Goal: Transaction & Acquisition: Purchase product/service

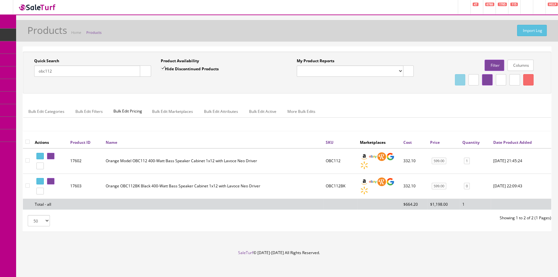
drag, startPoint x: 60, startPoint y: 71, endPoint x: 0, endPoint y: 77, distance: 60.2
click at [0, 77] on div "Research Trends Trending on Ebay Google Trends Amazon Insights (Login Before Cl…" at bounding box center [279, 141] width 558 height 282
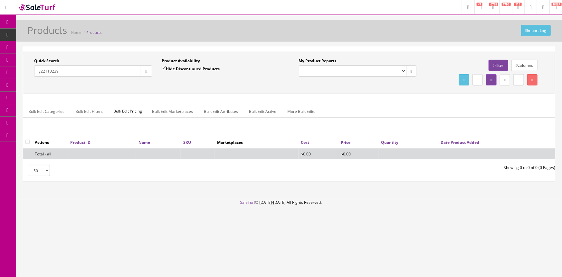
type input "y22110239"
click at [164, 67] on input "Hide Discontinued Products" at bounding box center [164, 68] width 4 height 4
checkbox input "false"
drag, startPoint x: 67, startPoint y: 73, endPoint x: 23, endPoint y: 78, distance: 44.0
click at [23, 78] on div "Quick Search y22110239 Date From Product Availability Hide Discontinued Product…" at bounding box center [289, 73] width 532 height 42
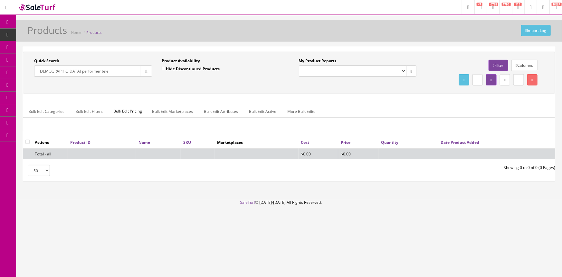
drag, startPoint x: 91, startPoint y: 71, endPoint x: 48, endPoint y: 69, distance: 43.5
click at [35, 72] on input "american performer tele" at bounding box center [87, 70] width 107 height 11
paste input "0115120345-US25018773"
type input "0115120345-US25018773"
click at [145, 68] on button "button" at bounding box center [146, 70] width 11 height 11
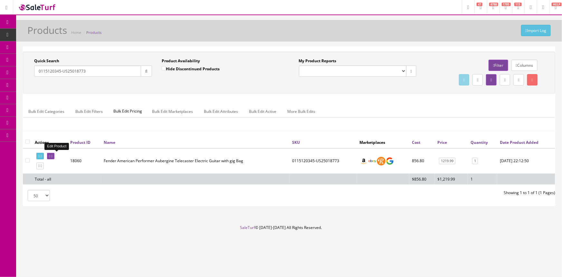
click at [50, 155] on icon at bounding box center [49, 156] width 1 height 4
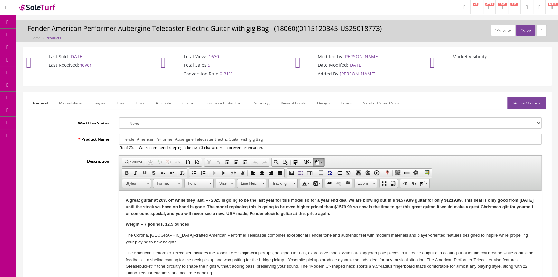
click at [345, 105] on link "Labels" at bounding box center [346, 103] width 22 height 13
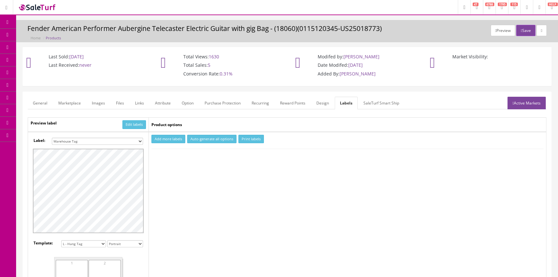
click at [126, 138] on select "Small Label 2 x 1 Label Shoe label 100 barcodes Dymo Label 2 X 1 Sticker Labels…" at bounding box center [97, 140] width 91 height 7
select select "16"
click at [52, 137] on select "Small Label 2 x 1 Label Shoe label 100 barcodes Dymo Label 2 X 1 Sticker Labels…" at bounding box center [97, 140] width 91 height 7
click at [166, 137] on button "Add more labels" at bounding box center [168, 139] width 34 height 9
type input "1"
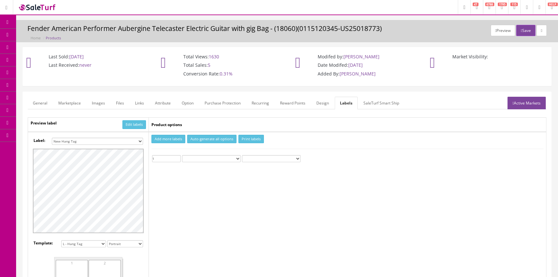
click at [177, 156] on input "1" at bounding box center [166, 158] width 29 height 7
click at [245, 136] on button "Print labels" at bounding box center [250, 139] width 25 height 9
click at [24, 36] on link "Products" at bounding box center [50, 35] width 68 height 13
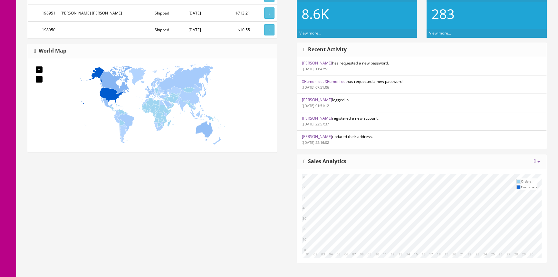
scroll to position [268, 0]
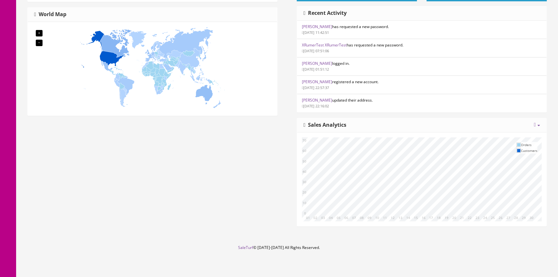
drag, startPoint x: 227, startPoint y: 222, endPoint x: 245, endPoint y: 223, distance: 17.7
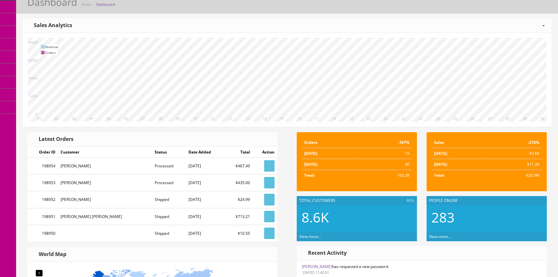
scroll to position [0, 0]
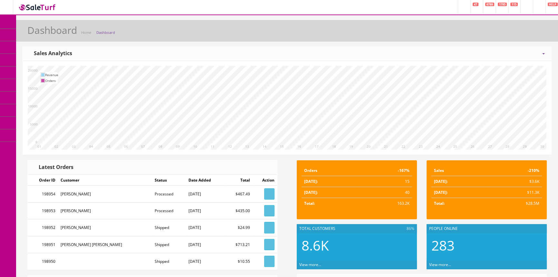
click at [42, 33] on span "Products" at bounding box center [46, 34] width 16 height 5
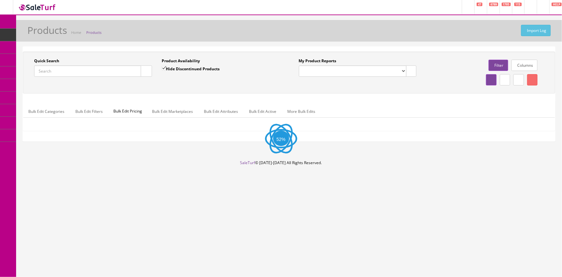
click at [48, 71] on input "Quick Search" at bounding box center [87, 70] width 107 height 11
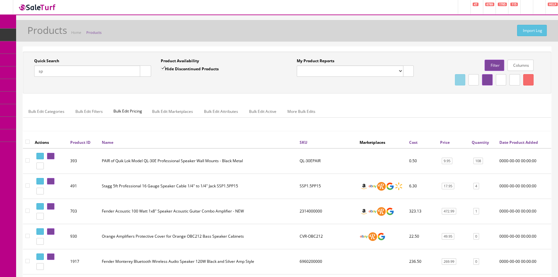
type input "s"
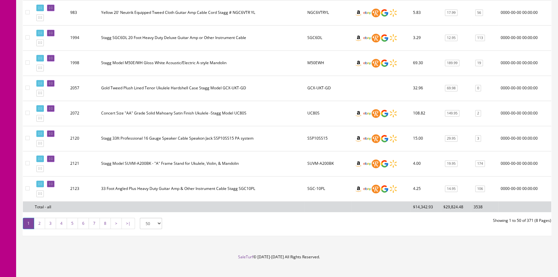
scroll to position [1204, 0]
click at [42, 217] on link "2" at bounding box center [39, 222] width 11 height 11
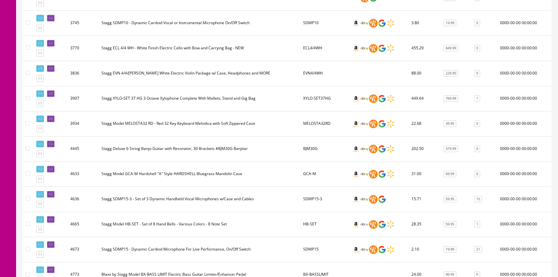
scroll to position [1161, 0]
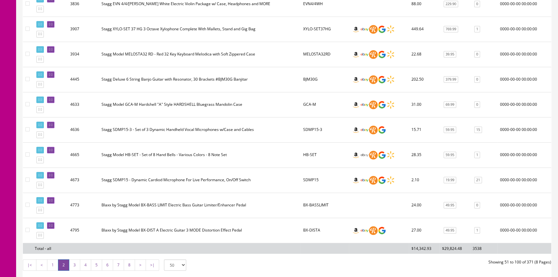
click at [75, 259] on link "3" at bounding box center [74, 264] width 11 height 11
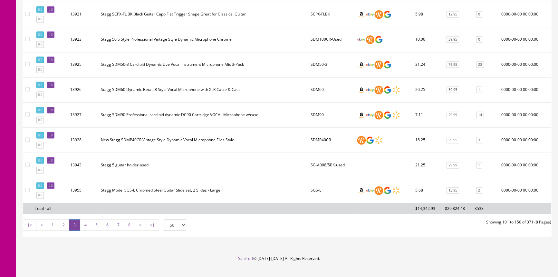
scroll to position [1204, 0]
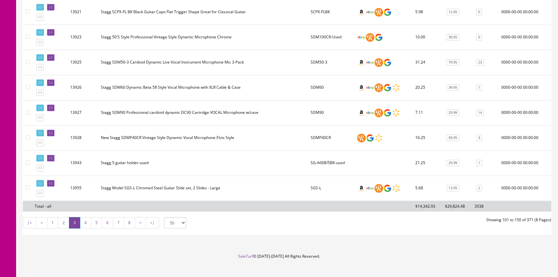
click at [88, 217] on link "4" at bounding box center [85, 222] width 11 height 11
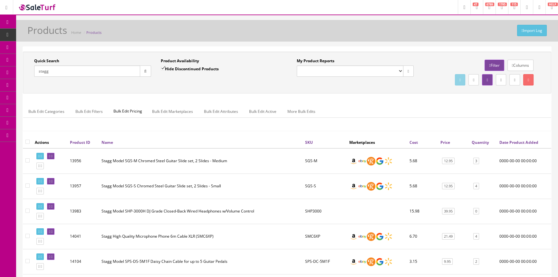
scroll to position [29, 0]
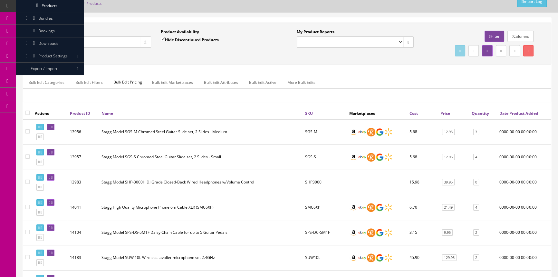
click at [59, 46] on input "stagg" at bounding box center [87, 41] width 106 height 11
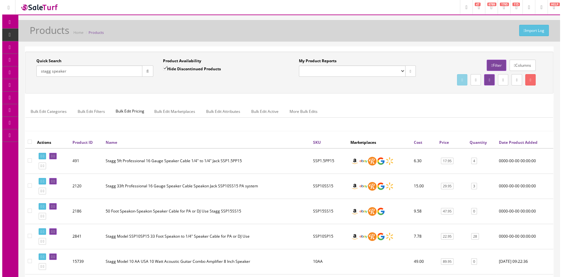
scroll to position [0, 0]
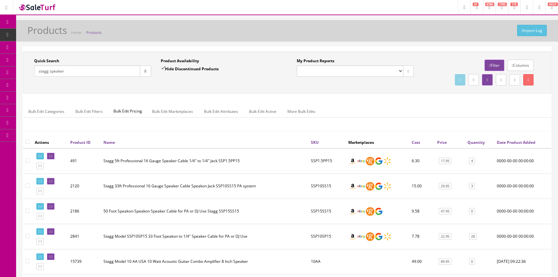
drag, startPoint x: 113, startPoint y: 75, endPoint x: 15, endPoint y: 68, distance: 98.1
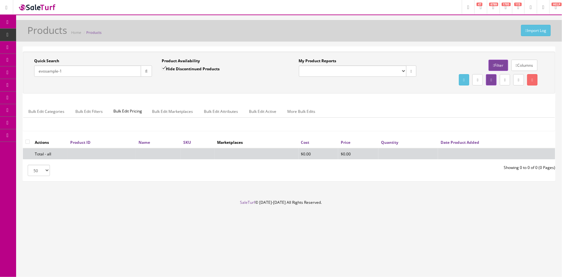
type input "evosample-1"
click at [180, 67] on label "Hide Discontinued Products" at bounding box center [191, 68] width 58 height 6
click at [166, 67] on input "Hide Discontinued Products" at bounding box center [164, 68] width 4 height 4
checkbox input "false"
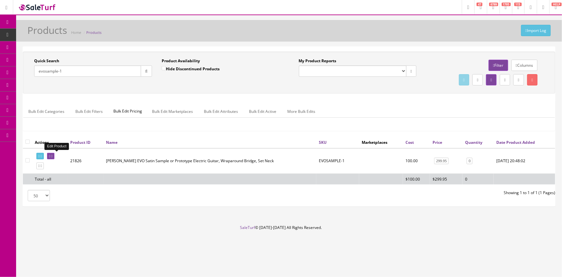
click at [52, 156] on icon at bounding box center [51, 156] width 1 height 4
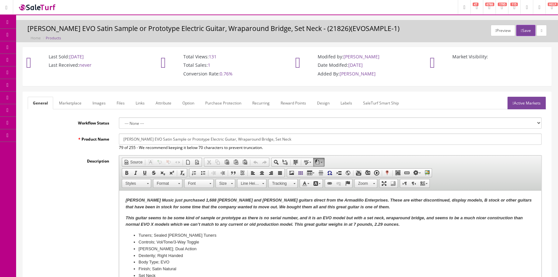
click at [107, 104] on link "Images" at bounding box center [99, 103] width 24 height 13
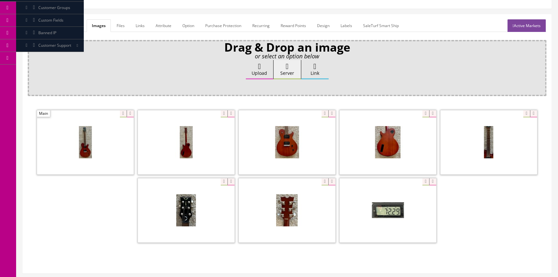
scroll to position [88, 0]
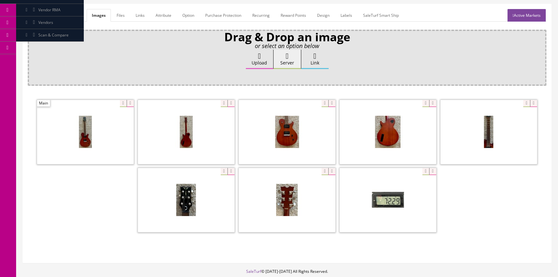
click at [273, 136] on span at bounding box center [287, 132] width 97 height 64
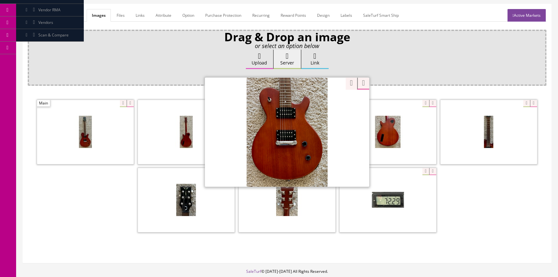
click at [323, 103] on div at bounding box center [287, 131] width 164 height 109
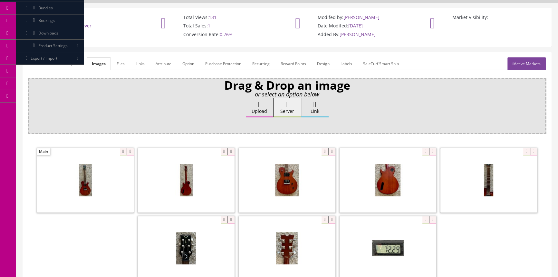
scroll to position [0, 0]
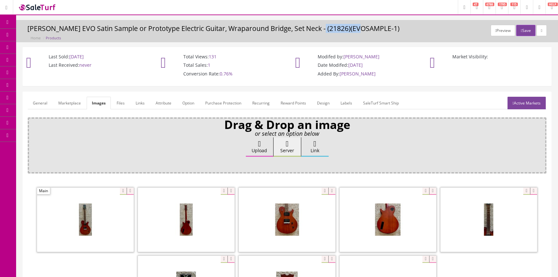
drag, startPoint x: 317, startPoint y: 27, endPoint x: 359, endPoint y: 30, distance: 41.3
click at [359, 30] on h3 "Dean EVO Satin Sample or Prototype Electric Guitar, Wraparound Bridge, Set Neck…" at bounding box center [286, 28] width 519 height 7
copy h3 "EVOSAMPLE-1"
click at [79, 35] on link "Products" at bounding box center [50, 35] width 68 height 13
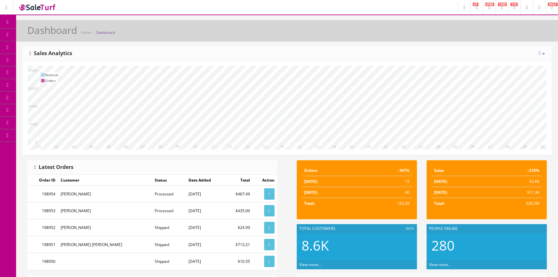
click at [54, 32] on span "Products" at bounding box center [46, 34] width 16 height 5
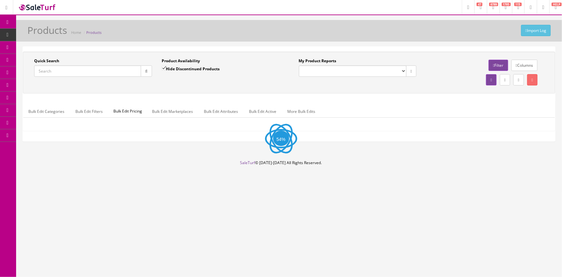
click at [57, 72] on input "Quick Search" at bounding box center [87, 70] width 107 height 11
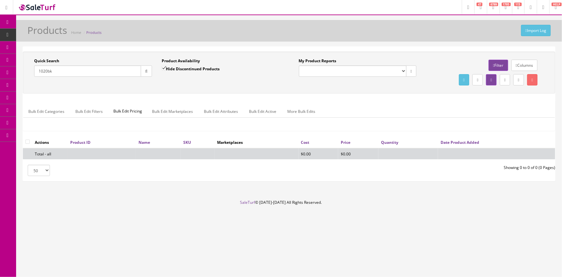
type input "1020bk"
click at [164, 66] on input "Hide Discontinued Products" at bounding box center [164, 68] width 4 height 4
checkbox input "false"
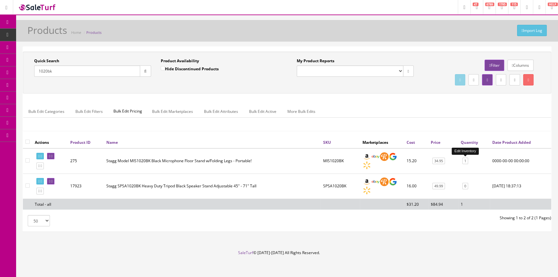
click at [464, 162] on link "1" at bounding box center [465, 160] width 6 height 7
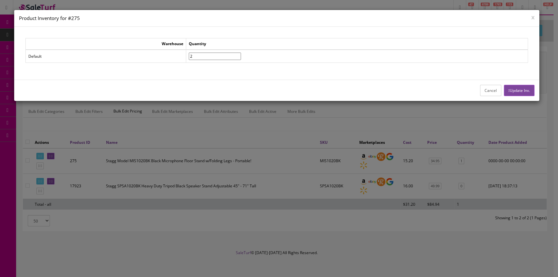
click at [241, 54] on input"] "2" at bounding box center [215, 55] width 52 height 7
type input"] "3"
click at [241, 54] on input"] "3" at bounding box center [215, 55] width 52 height 7
click at [512, 87] on button "Update Inv." at bounding box center [519, 90] width 31 height 11
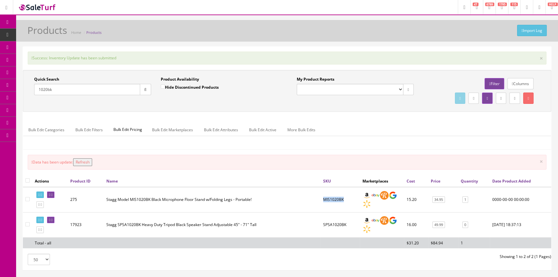
drag, startPoint x: 325, startPoint y: 198, endPoint x: 343, endPoint y: 198, distance: 18.4
click at [343, 198] on td "MIS1020BK" at bounding box center [339, 199] width 39 height 25
copy td "MIS1020BK"
click at [81, 162] on button "Refresh" at bounding box center [82, 162] width 19 height 8
click at [56, 59] on span "POS Console" at bounding box center [49, 59] width 23 height 5
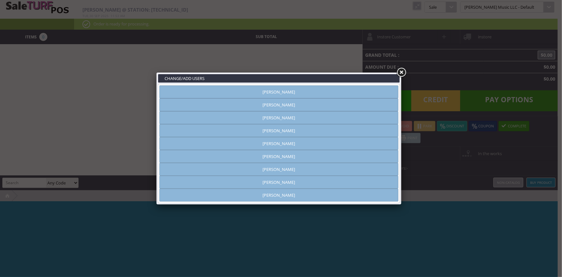
type input "[PERSON_NAME]"
click at [286, 90] on link "[PERSON_NAME]" at bounding box center [278, 91] width 239 height 13
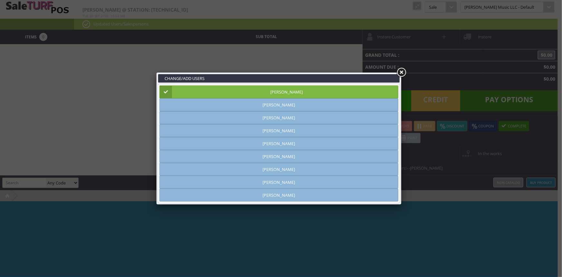
drag, startPoint x: 403, startPoint y: 71, endPoint x: 397, endPoint y: 74, distance: 7.1
click at [403, 72] on link at bounding box center [401, 73] width 12 height 12
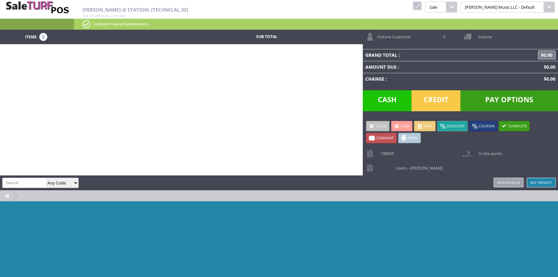
paste input "MIS1020BK"
type input "MIS1020BK"
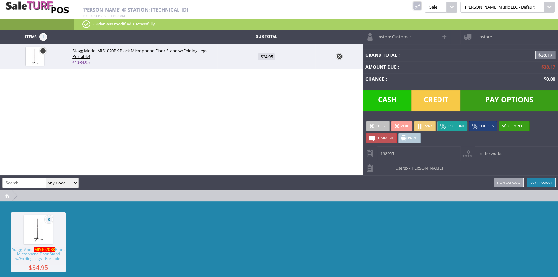
click at [264, 58] on span "$34.95" at bounding box center [266, 56] width 17 height 7
type input "34.95"
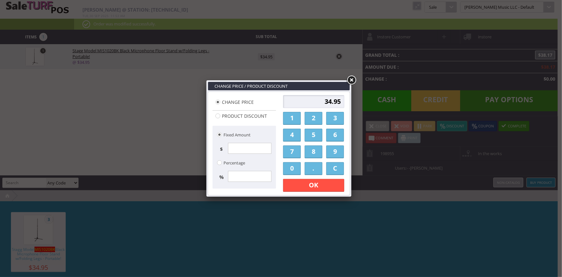
click at [299, 95] on input "34.95" at bounding box center [313, 101] width 61 height 13
type input "29.95"
click at [319, 188] on link "OK" at bounding box center [313, 185] width 61 height 13
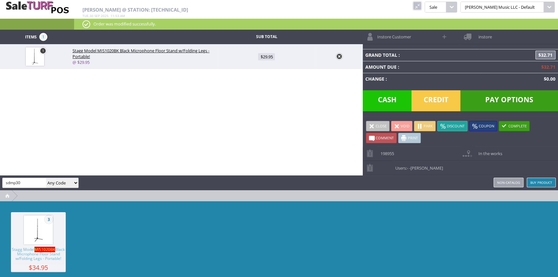
type input "sdmp30"
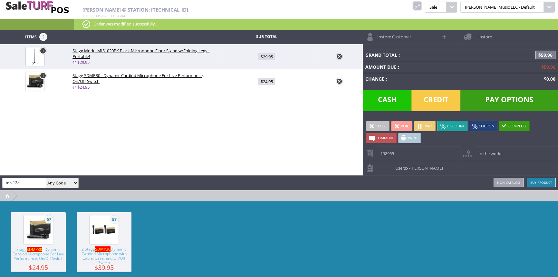
type input "mh-12a"
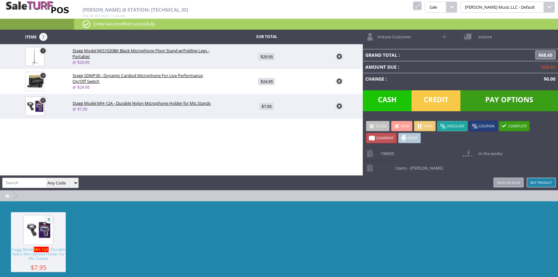
click at [431, 98] on span "Credit" at bounding box center [435, 100] width 49 height 21
click at [437, 99] on span "Credit" at bounding box center [435, 100] width 49 height 21
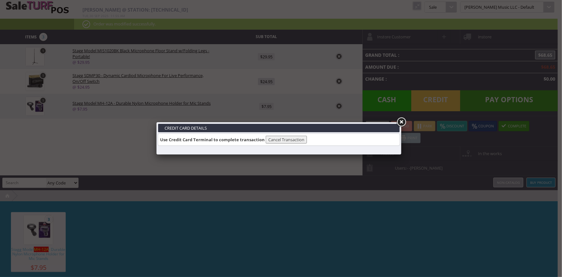
click at [402, 120] on link at bounding box center [401, 122] width 12 height 12
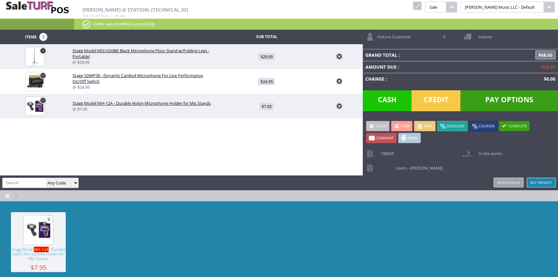
click at [494, 99] on span "Pay Options" at bounding box center [509, 100] width 98 height 21
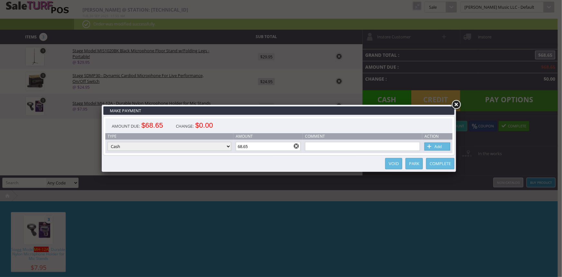
click at [154, 147] on select "Cash Credit Card Cheque or Money Order" at bounding box center [170, 146] width 124 height 9
select select "credit_card"
click at [108, 142] on select "Cash Credit Card Cheque or Money Order" at bounding box center [170, 146] width 124 height 9
click at [431, 144] on span at bounding box center [429, 146] width 6 height 7
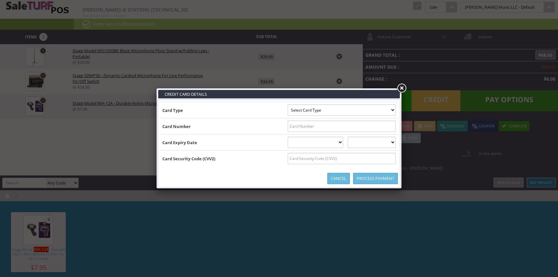
type input "[US_VEHICLE_IDENTIFICATION_NUMBER]^[PERSON_NAME]/[PERSON_NAME] ^280120110002123…"
select select "DISCOVER"
type input "[CREDIT_CARD_NUMBER]"
select select "01"
select select "2028"
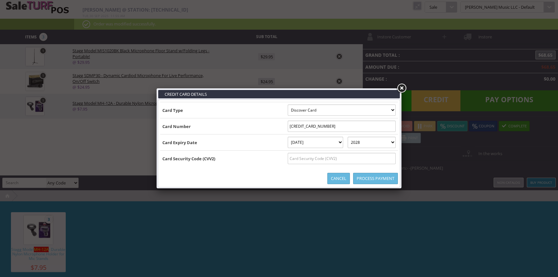
type input "[US_VEHICLE_IDENTIFICATION_NUMBER]^[PERSON_NAME]/[PERSON_NAME] ^280120110002123…"
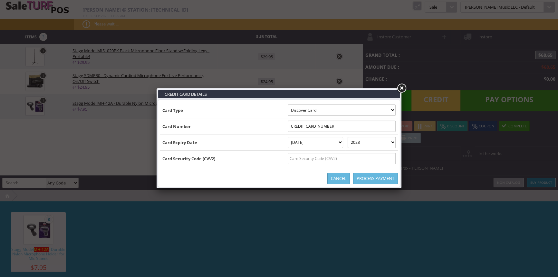
click at [322, 160] on input "text" at bounding box center [342, 158] width 108 height 11
type input "711"
click at [365, 178] on link "Process Payment" at bounding box center [375, 178] width 45 height 11
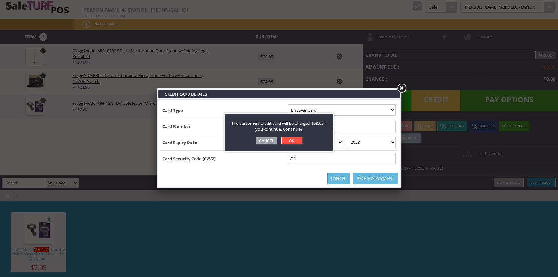
click at [287, 140] on link "OK" at bounding box center [291, 141] width 21 height 8
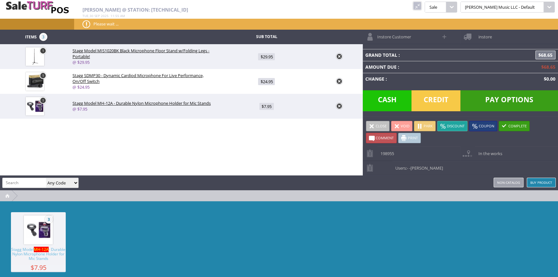
type input "0"
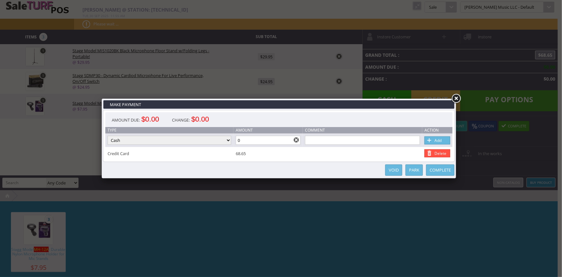
click at [447, 170] on link "Complete" at bounding box center [440, 169] width 28 height 11
